Goal: Transaction & Acquisition: Purchase product/service

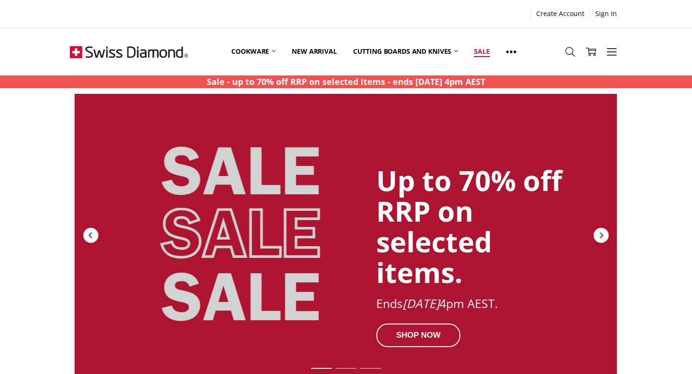
click at [486, 55] on link "Sale" at bounding box center [482, 52] width 32 height 42
